Goal: Information Seeking & Learning: Learn about a topic

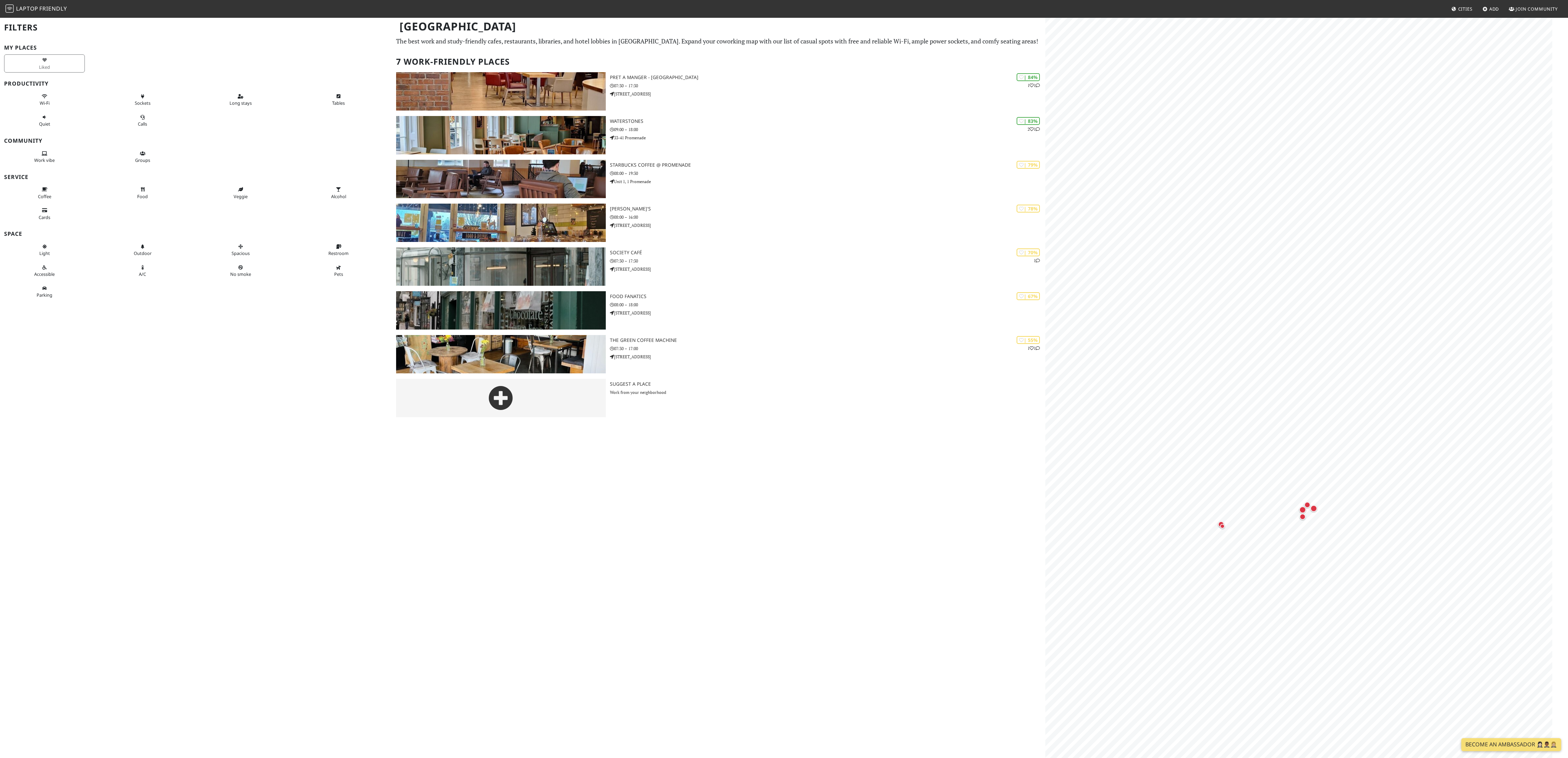
click at [517, 252] on div "Cheltenham Filters My Places Liked Productivity Wi-Fi Sockets Long stays Tables…" at bounding box center [784, 220] width 1568 height 405
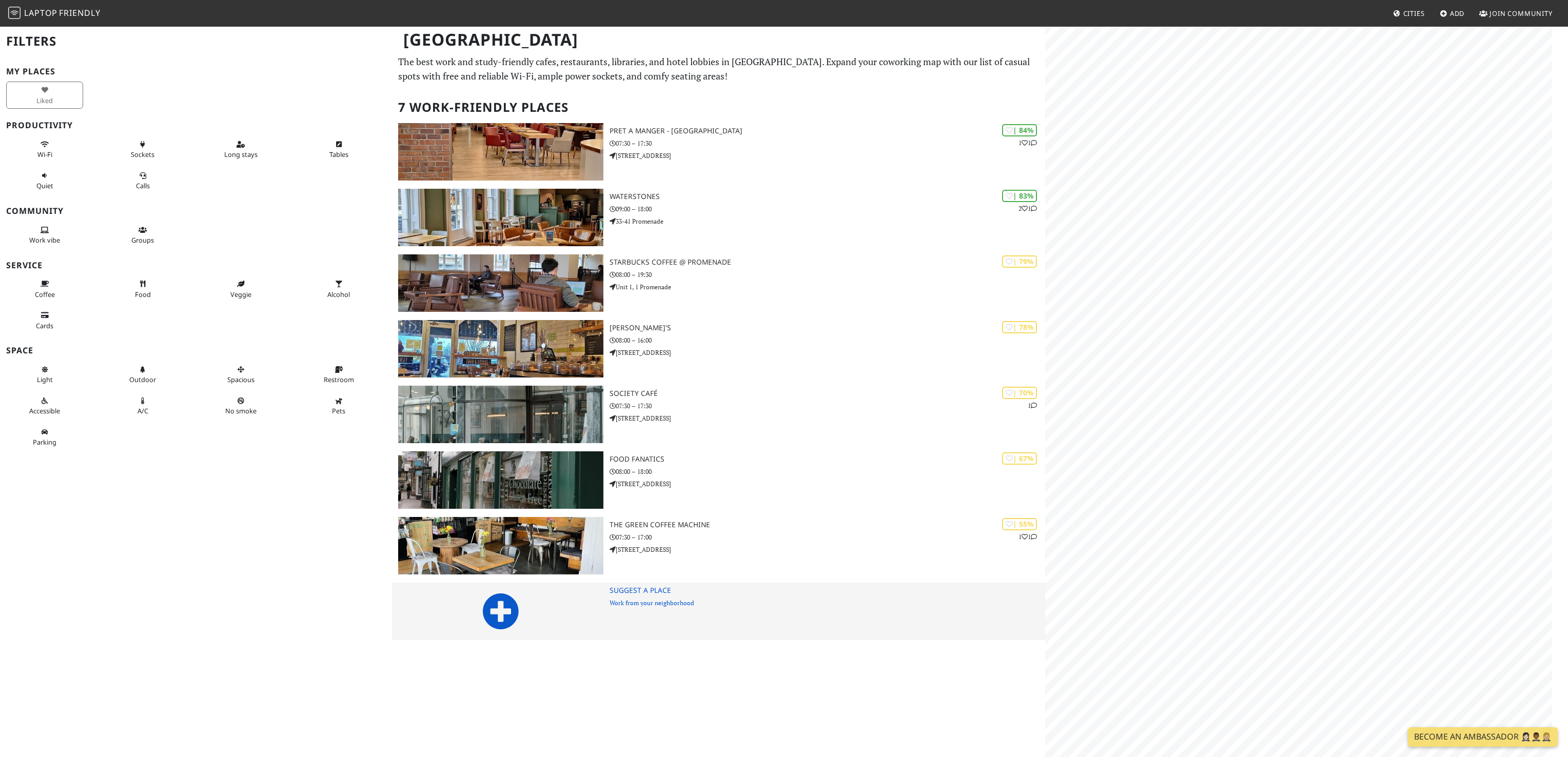
click at [776, 378] on div "Cheltenham Filters My Places Liked Productivity Wi-Fi Sockets Long stays Tables…" at bounding box center [784, 337] width 1568 height 623
click at [776, 378] on html "Laptop Friendly Cities Add Join Community Cheltenham Filters My Places Liked Pr…" at bounding box center [784, 378] width 1568 height 757
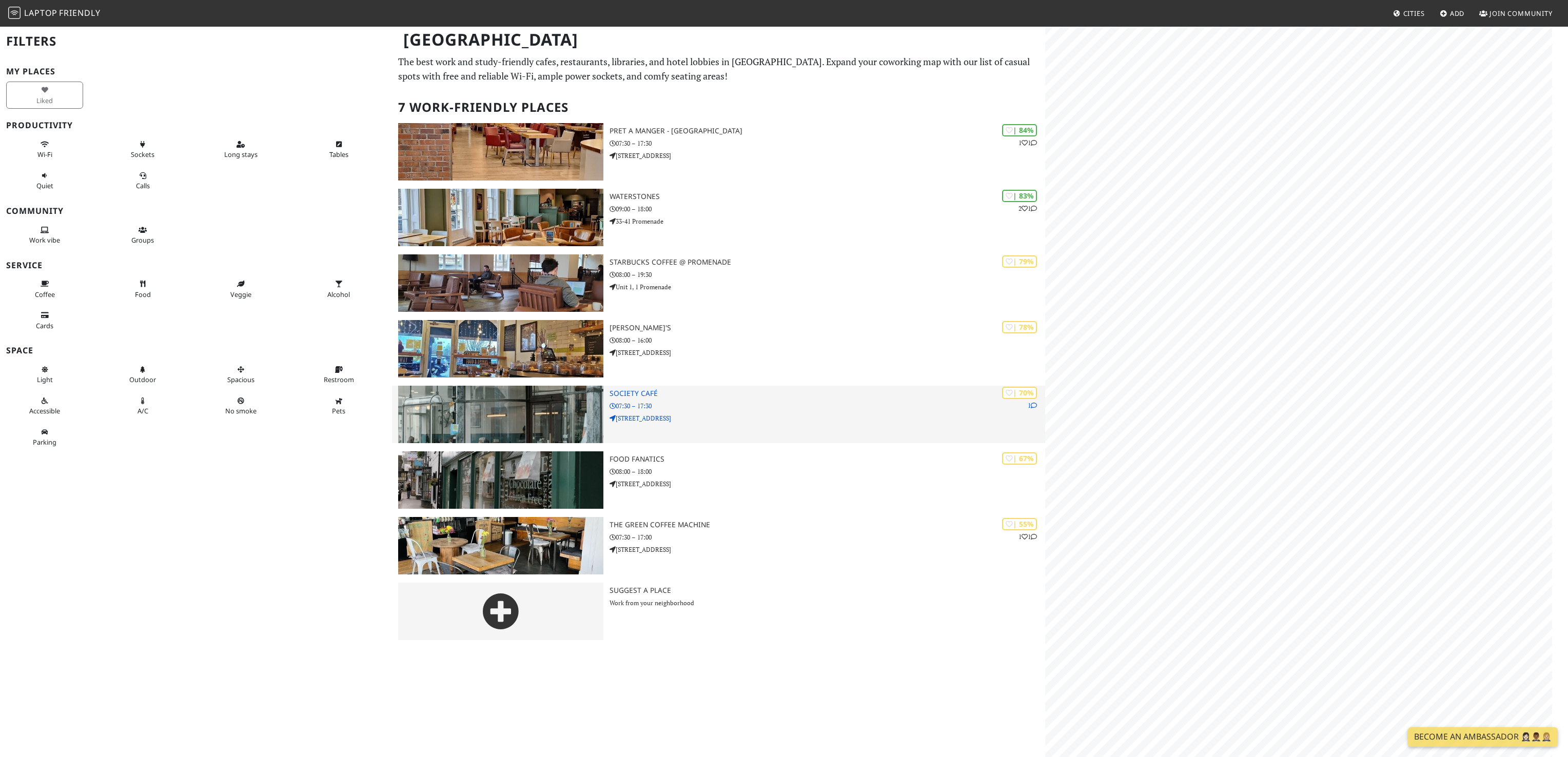
click at [776, 378] on div "Cheltenham Filters My Places Liked Productivity Wi-Fi Sockets Long stays Tables…" at bounding box center [784, 337] width 1568 height 623
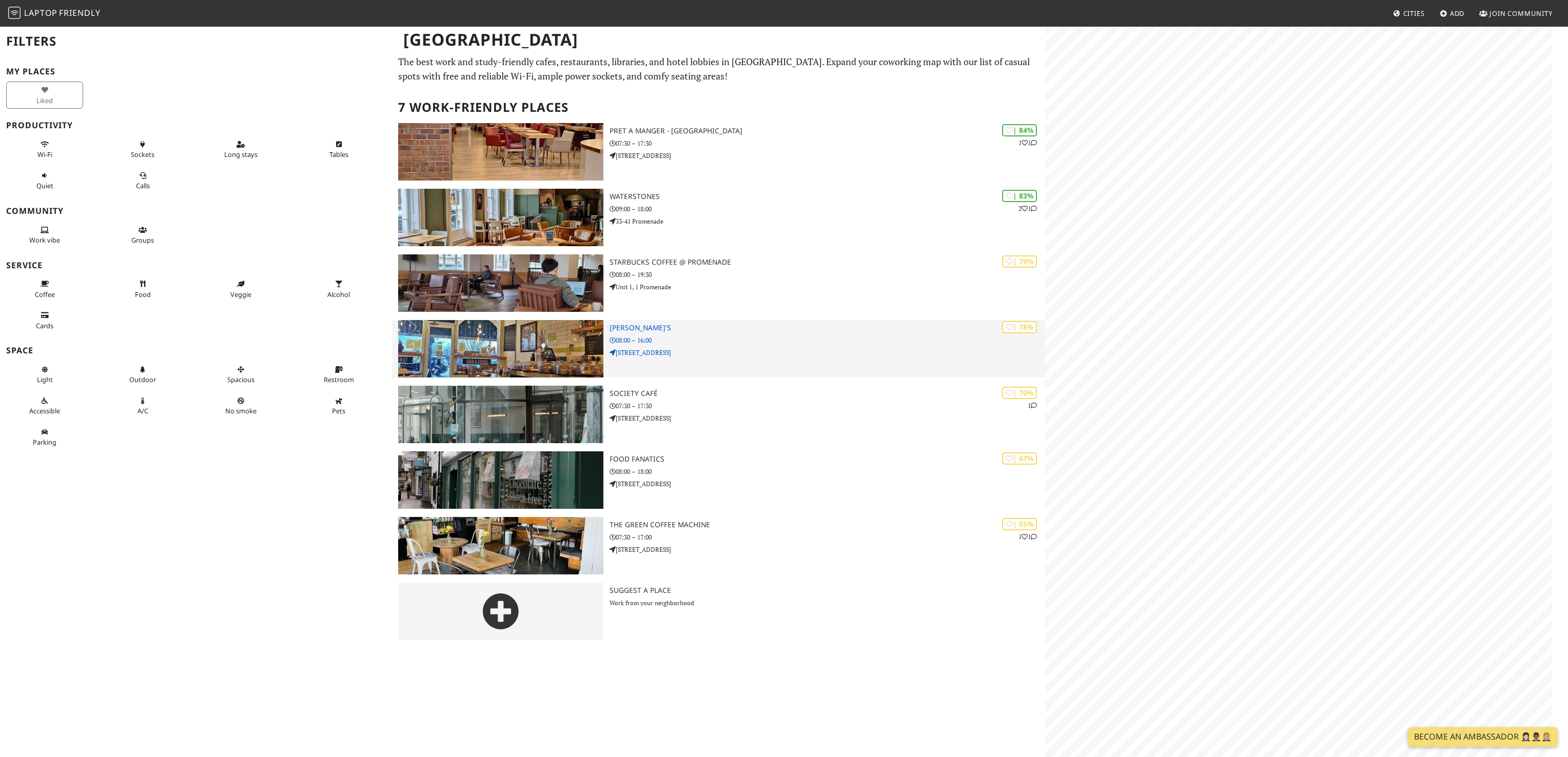
click at [776, 350] on div "Cheltenham Filters My Places Liked Productivity Wi-Fi Sockets Long stays Tables…" at bounding box center [784, 337] width 1568 height 623
click at [776, 378] on html "Laptop Friendly Cities Add Join Community Cheltenham Filters My Places Liked Pr…" at bounding box center [784, 378] width 1568 height 757
click at [776, 378] on div "Cheltenham Filters My Places Liked Productivity Wi-Fi Sockets Long stays Tables…" at bounding box center [784, 391] width 1568 height 731
click at [776, 378] on html "Laptop Friendly Cities Add Join Community Cheltenham Filters My Places Liked Pr…" at bounding box center [784, 378] width 1568 height 757
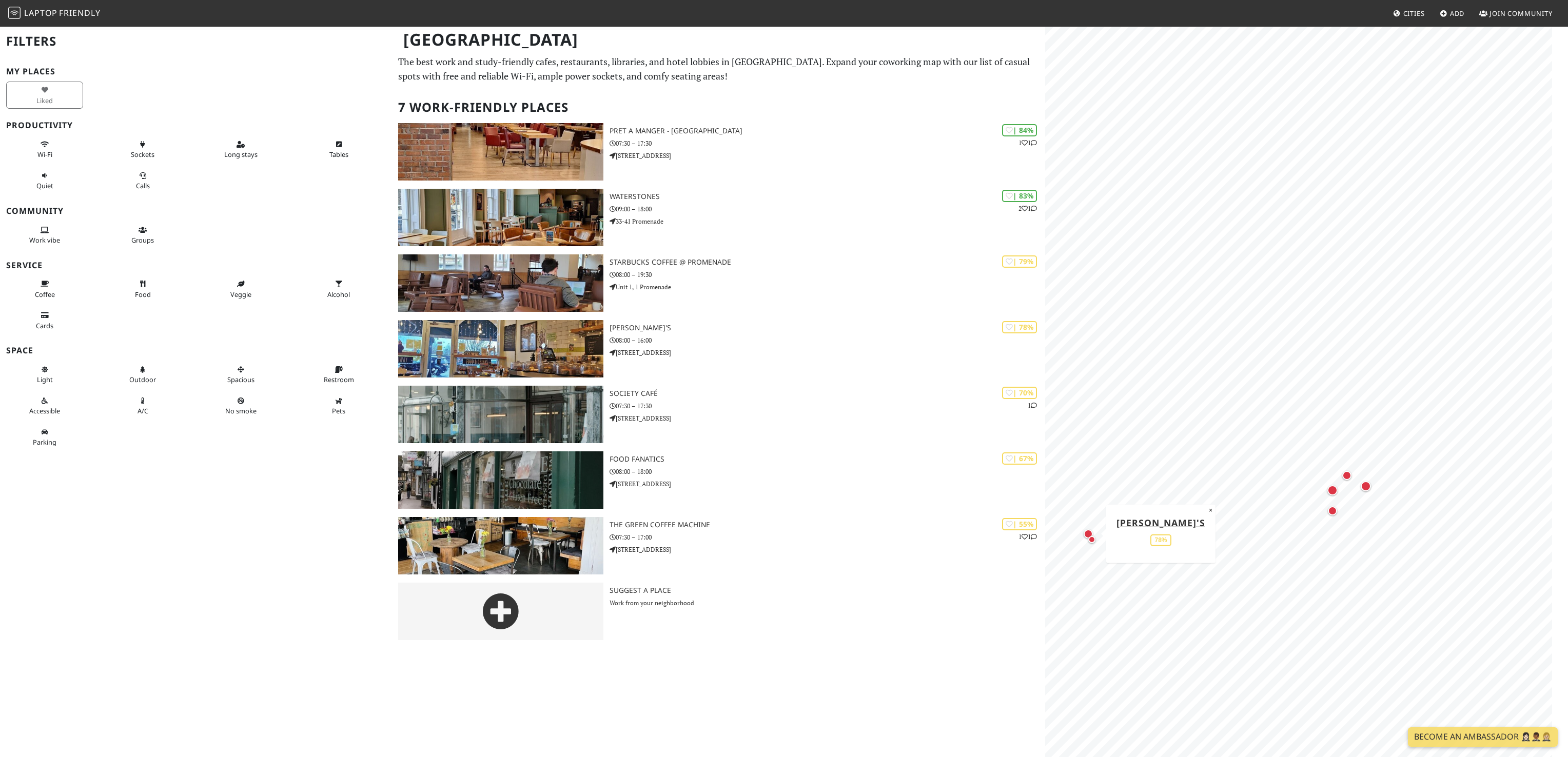
click at [776, 378] on div "Map marker" at bounding box center [1089, 534] width 9 height 9
click at [776, 378] on div "Map marker" at bounding box center [1092, 540] width 7 height 7
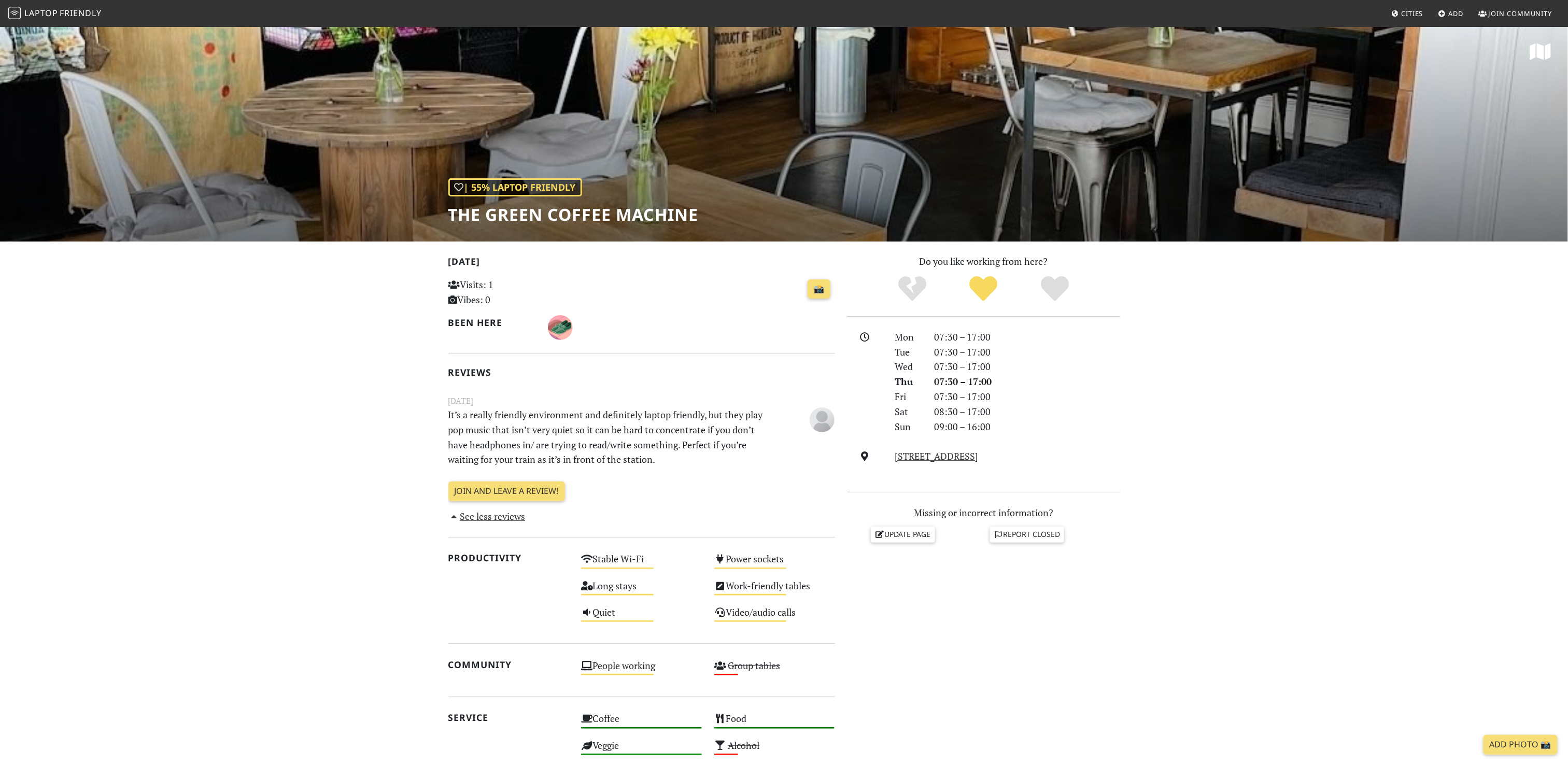
click at [199, 361] on section "[DATE] Visits: 1 Vibes: 0 📸 Been here Reviews [DATE] It’s a really friendly env…" at bounding box center [784, 623] width 1568 height 763
